Goal: Task Accomplishment & Management: Manage account settings

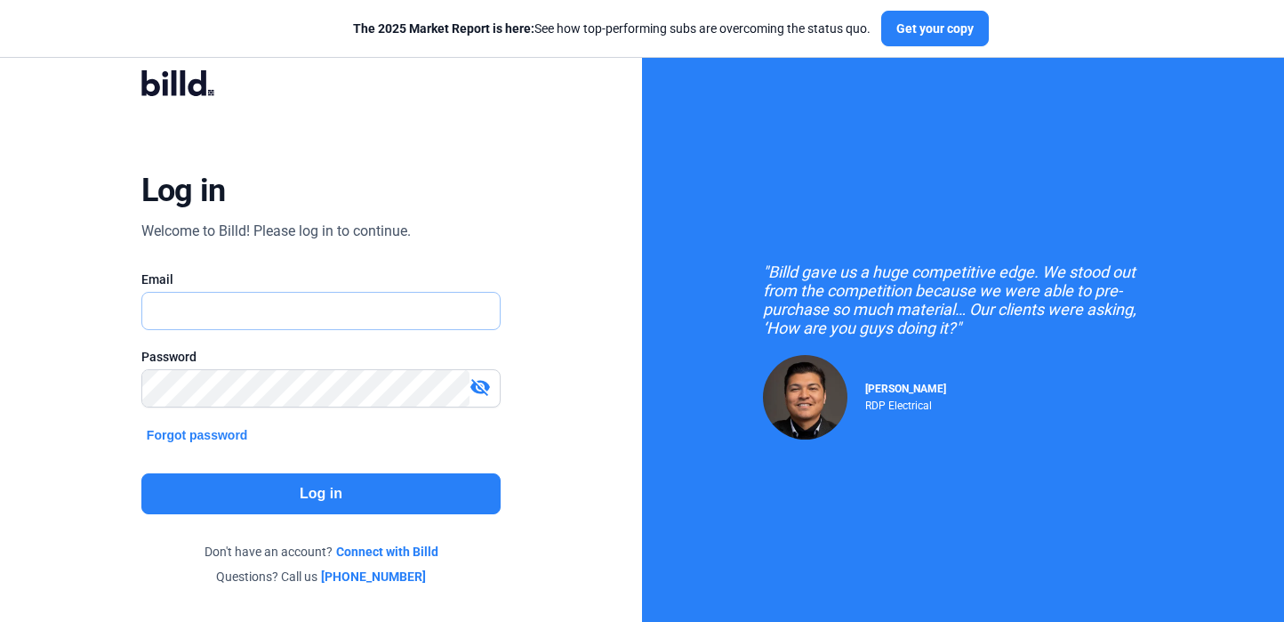
click at [326, 295] on input "text" at bounding box center [311, 311] width 339 height 36
type input "[PERSON_NAME][EMAIL_ADDRESS][DOMAIN_NAME]"
click at [377, 496] on button "Log in" at bounding box center [320, 493] width 359 height 41
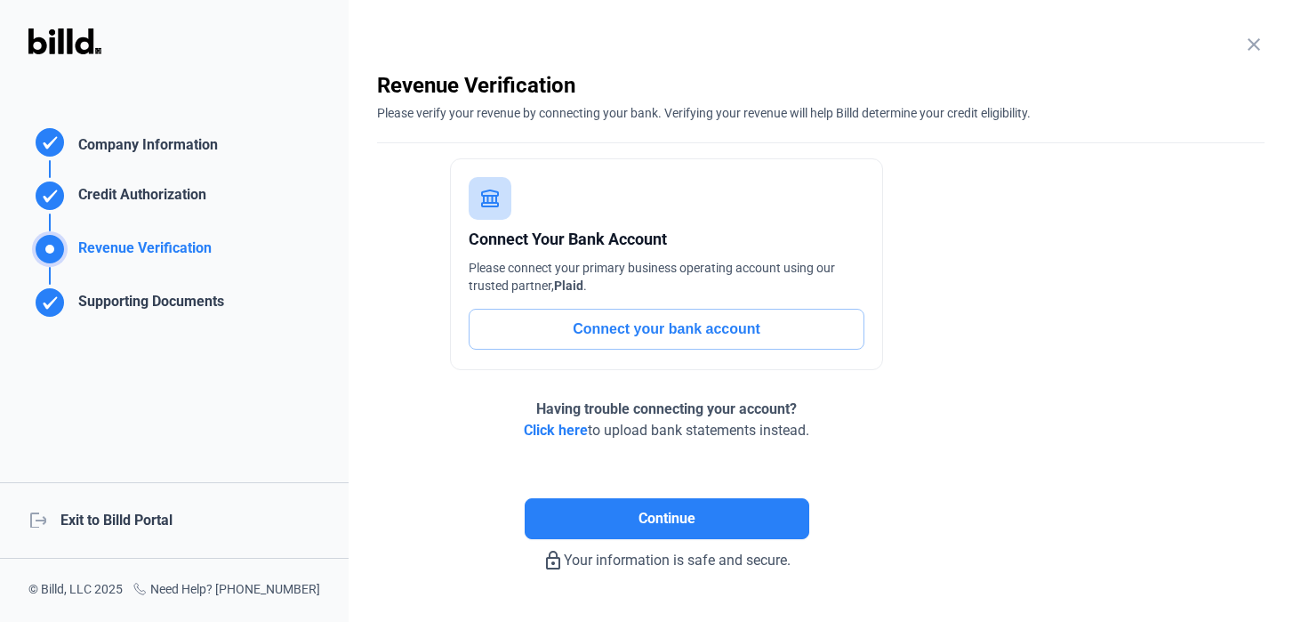
click at [164, 519] on div "logout Exit to Billd Portal" at bounding box center [174, 520] width 349 height 76
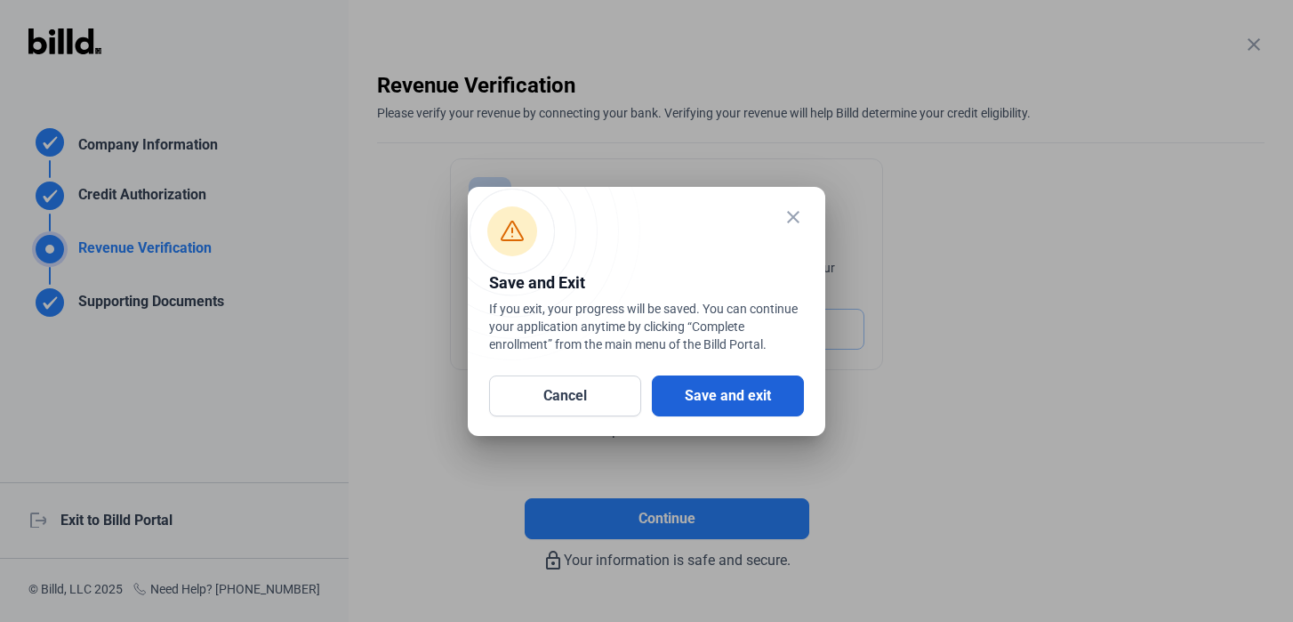
click at [688, 391] on button "Save and exit" at bounding box center [728, 395] width 152 height 41
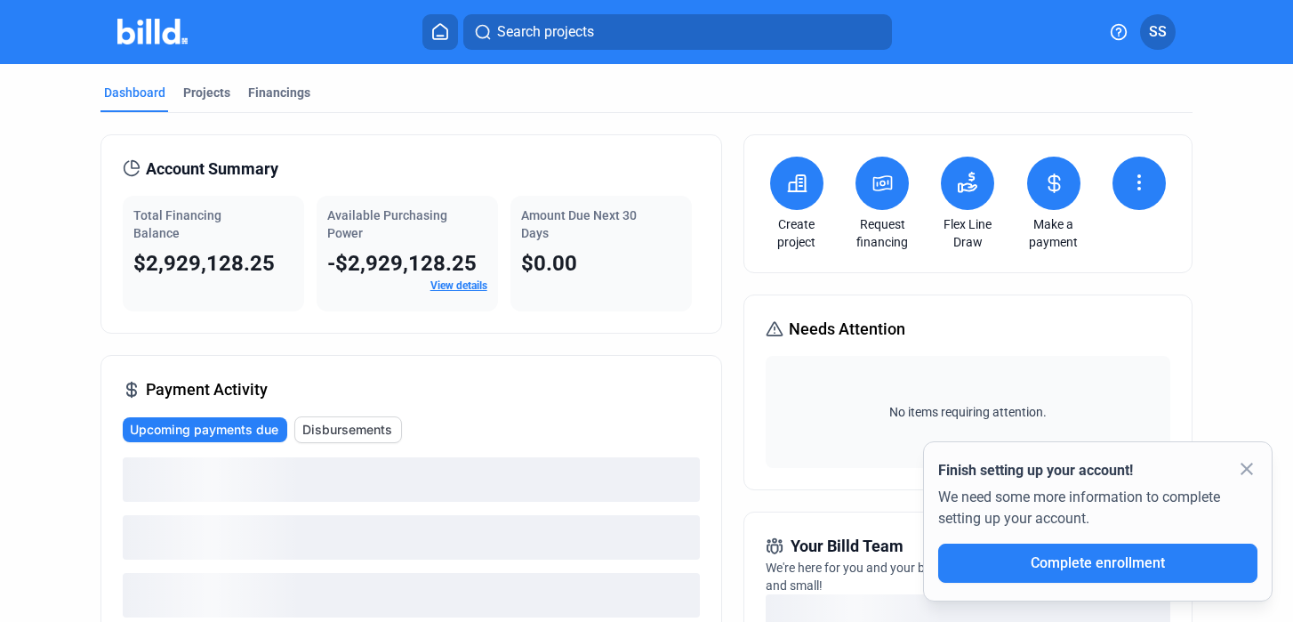
click at [1162, 31] on span "SS" at bounding box center [1158, 31] width 18 height 21
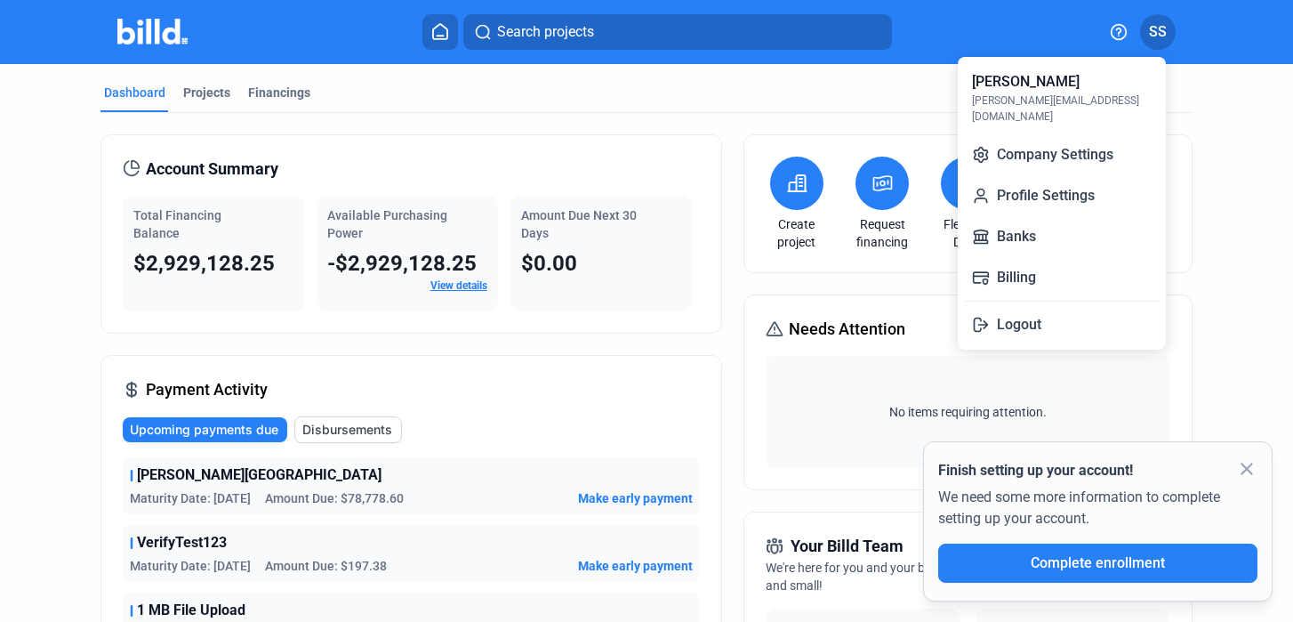
click at [607, 101] on div at bounding box center [646, 311] width 1293 height 622
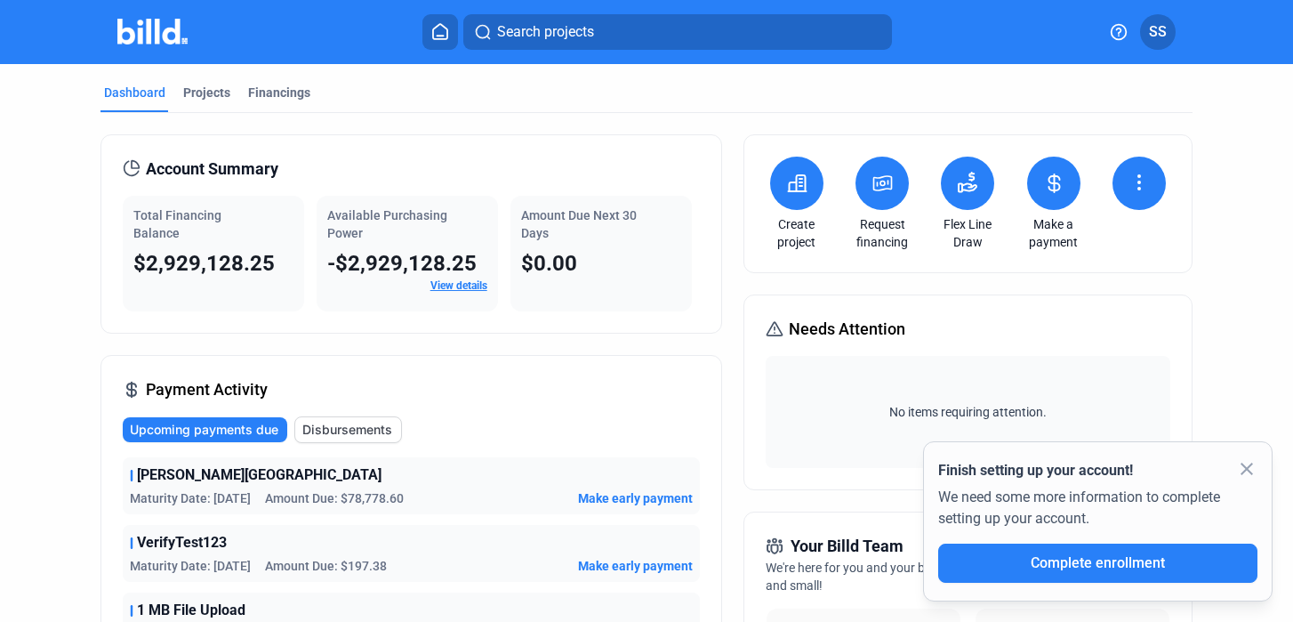
click at [1055, 168] on button at bounding box center [1053, 183] width 53 height 53
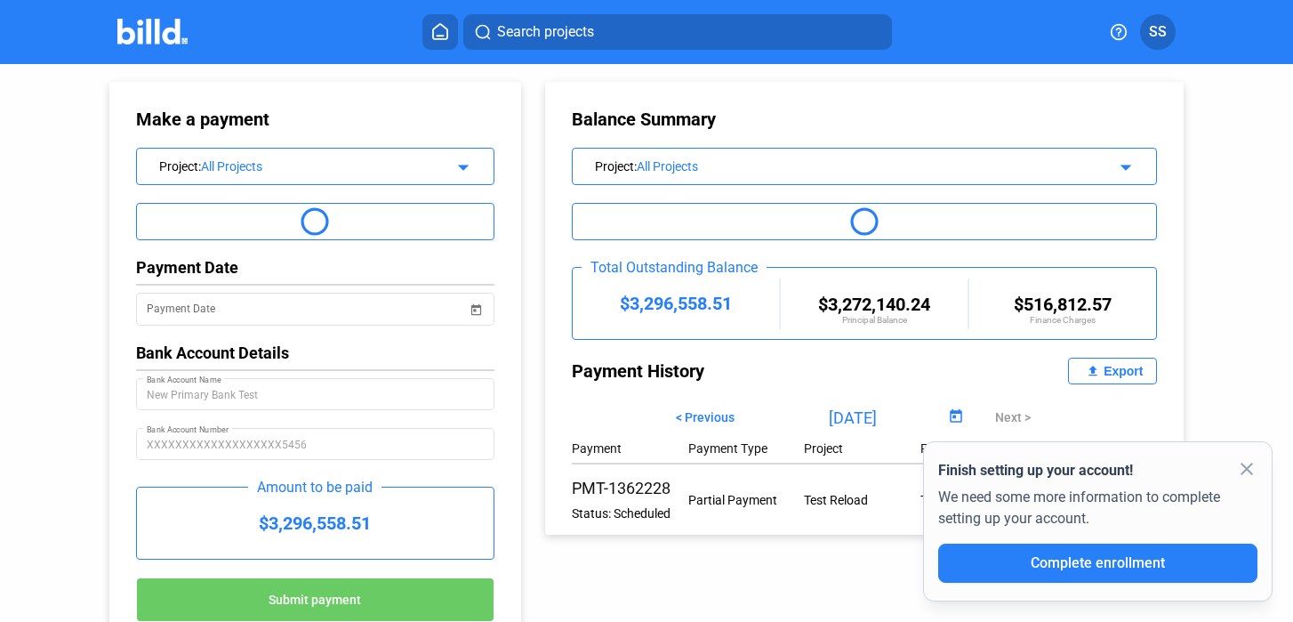
click at [1249, 459] on mat-icon "close" at bounding box center [1246, 468] width 21 height 21
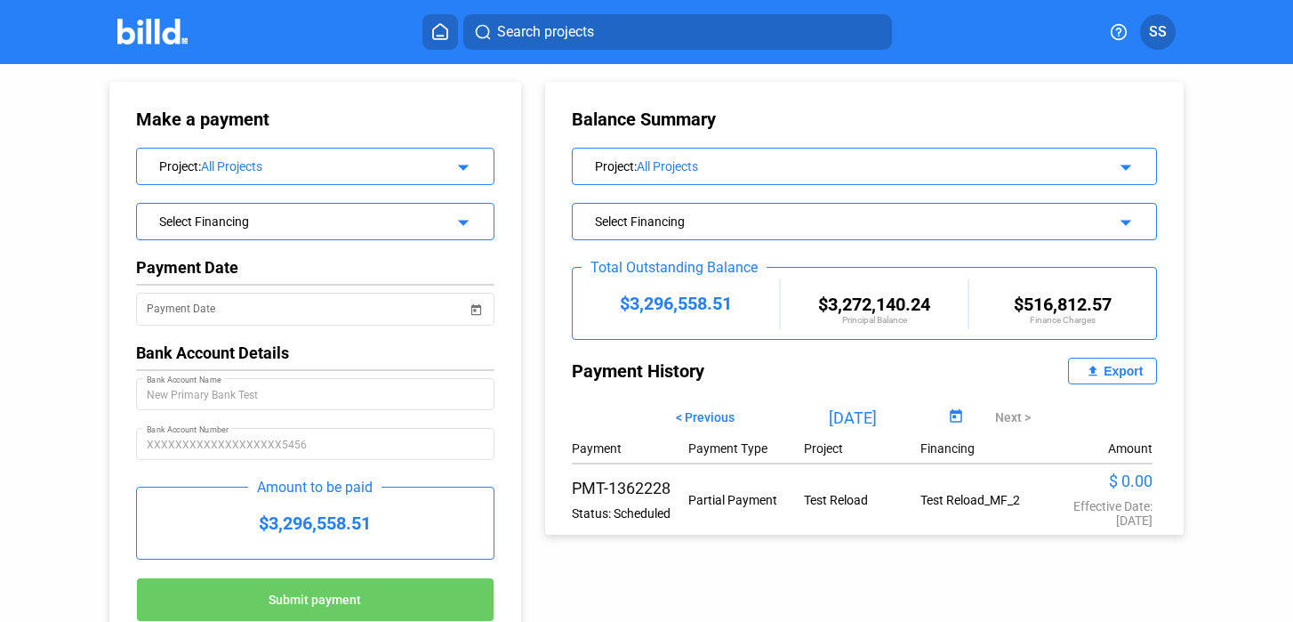
click at [1162, 32] on span "SS" at bounding box center [1158, 31] width 18 height 21
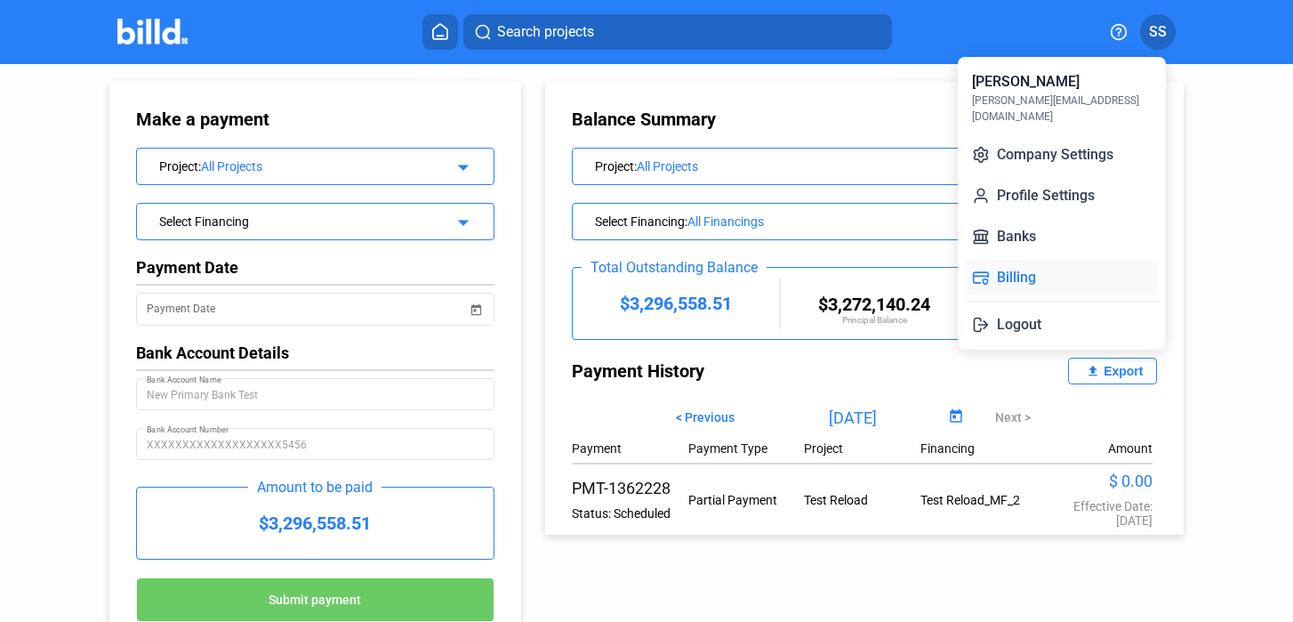
click at [1008, 260] on button "Billing" at bounding box center [1062, 278] width 194 height 36
